Goal: Find specific page/section: Find specific page/section

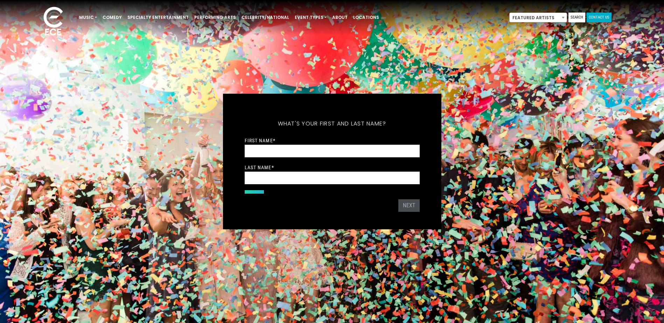
click at [593, 18] on link "Contact Us" at bounding box center [599, 18] width 25 height 10
click at [599, 17] on link "Contact Us" at bounding box center [599, 18] width 25 height 10
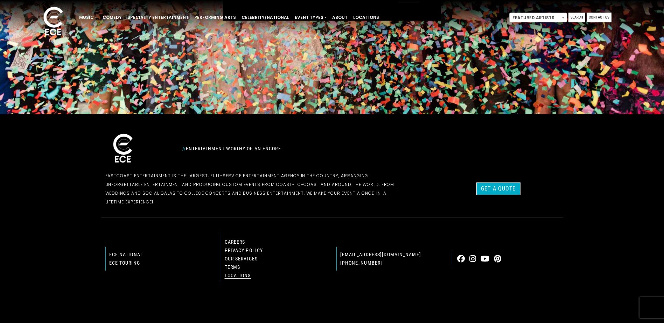
click at [228, 273] on link "Locations" at bounding box center [238, 276] width 26 height 6
